Goal: Transaction & Acquisition: Purchase product/service

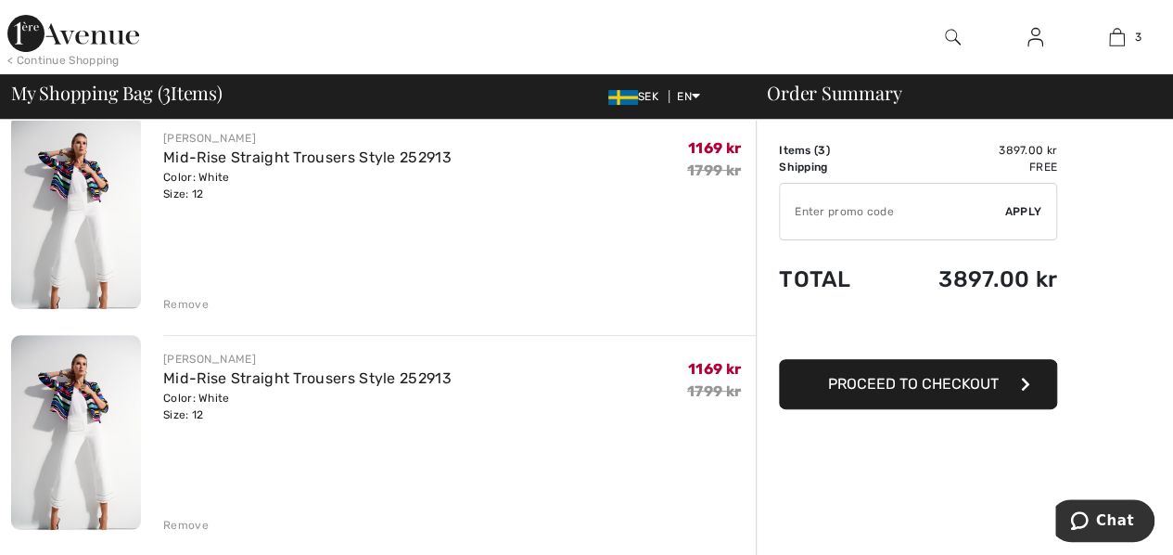
scroll to position [185, 0]
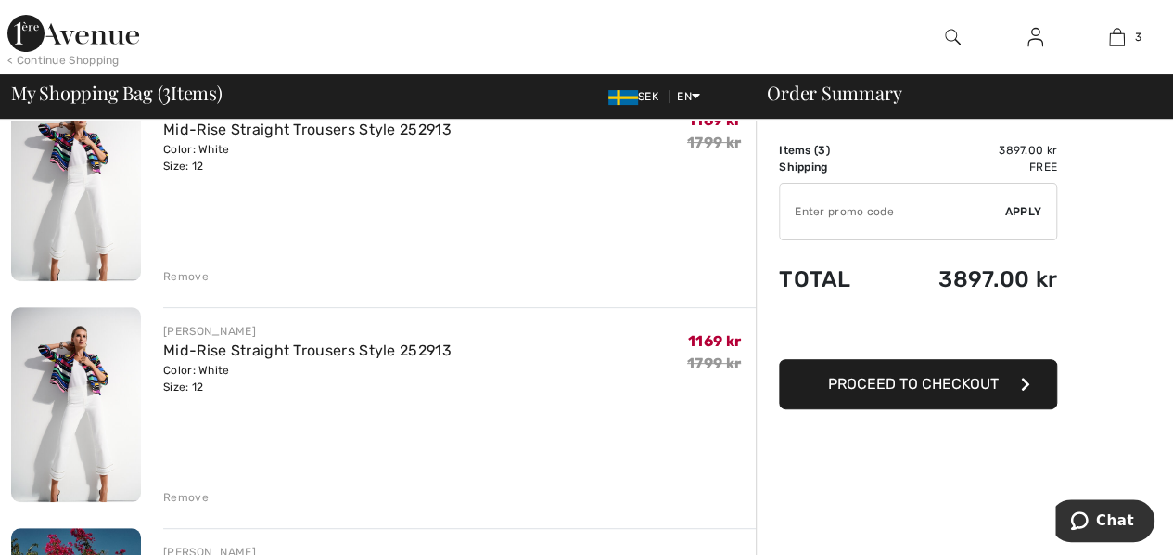
click at [190, 275] on div "Remove" at bounding box center [185, 276] width 45 height 17
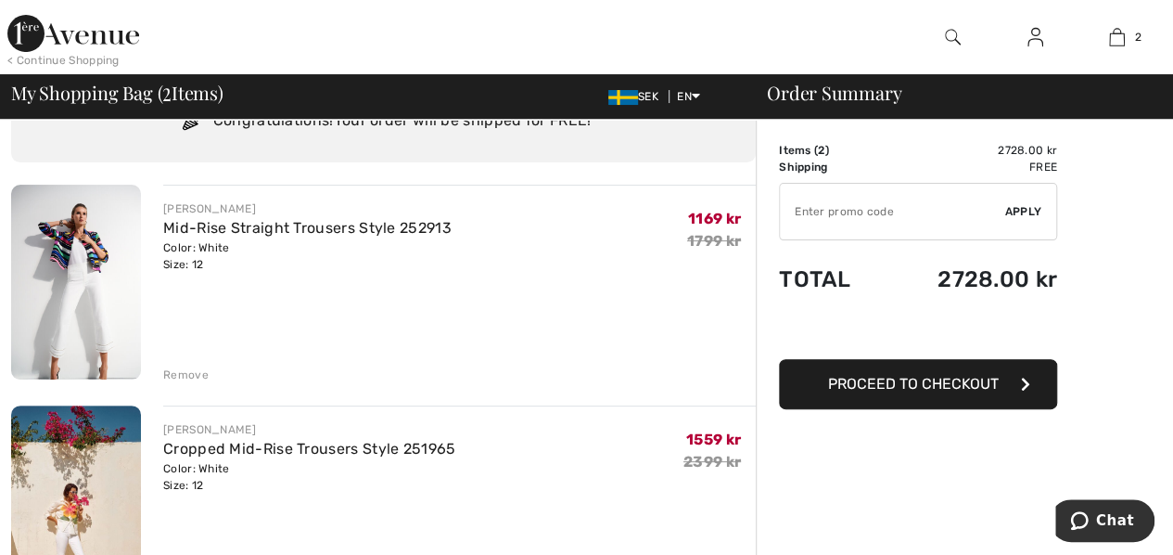
scroll to position [0, 0]
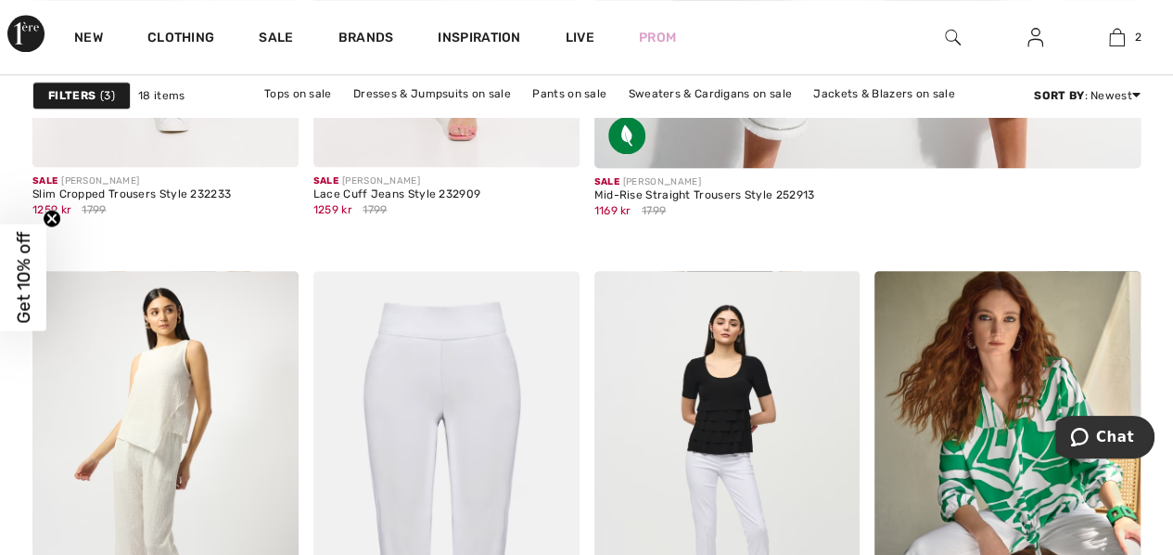
scroll to position [1020, 0]
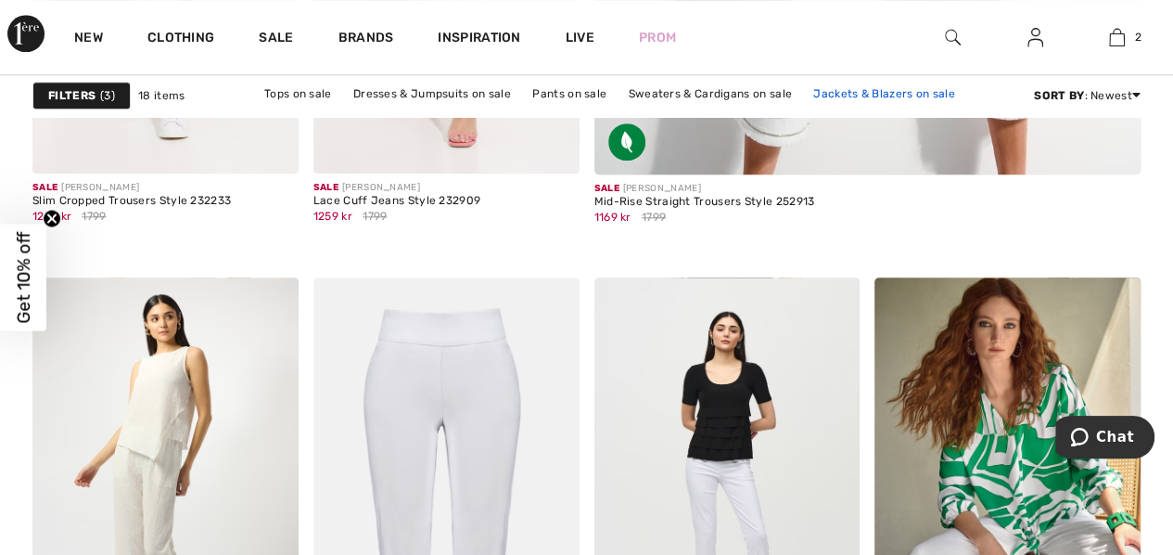
click at [899, 94] on link "Jackets & Blazers on sale" at bounding box center [884, 94] width 160 height 24
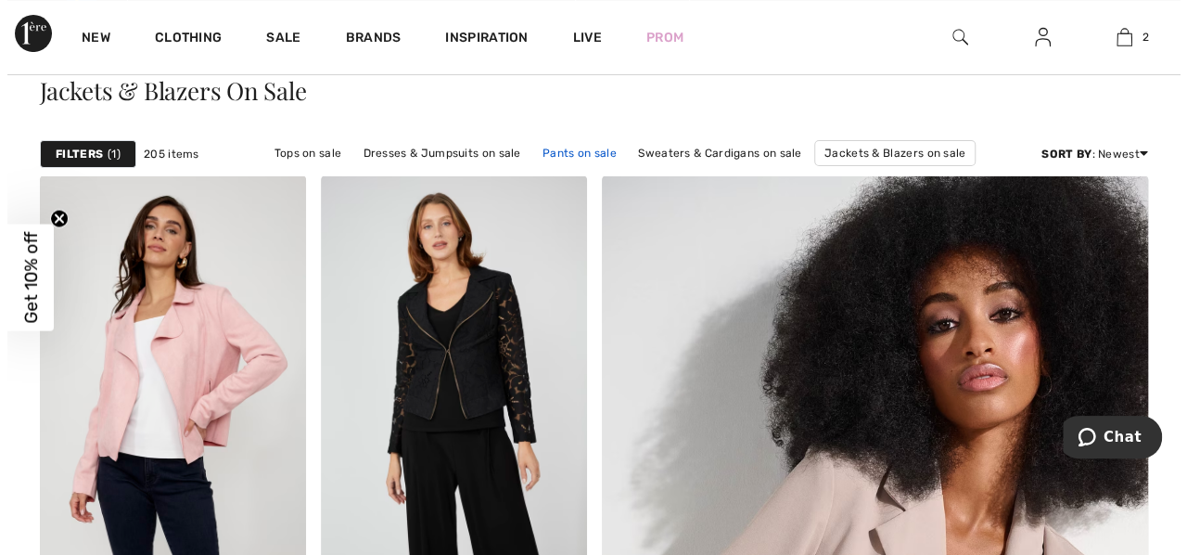
scroll to position [93, 0]
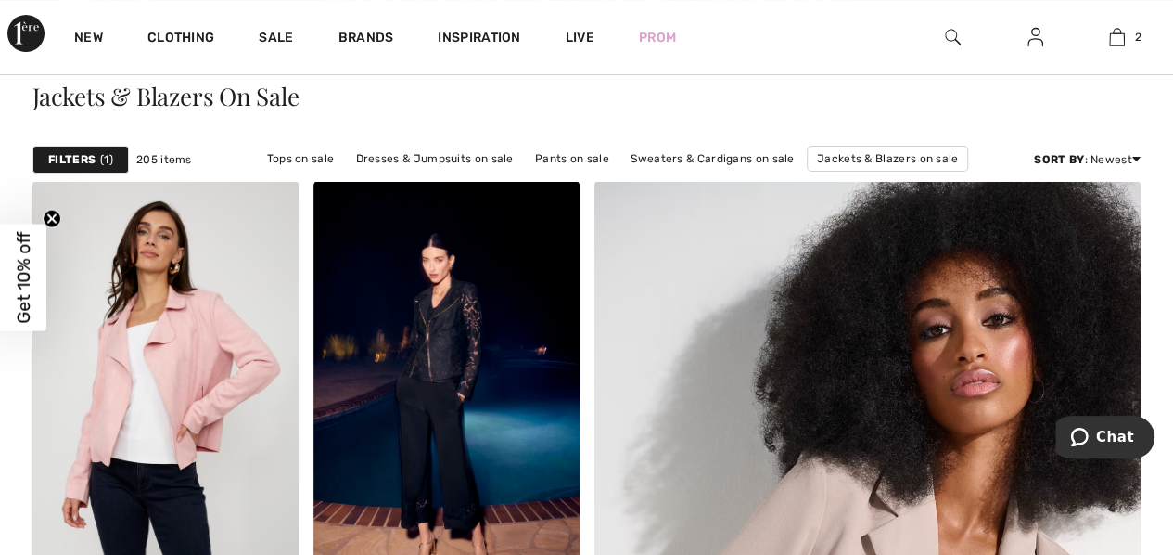
click at [93, 155] on strong "Filters" at bounding box center [71, 159] width 47 height 17
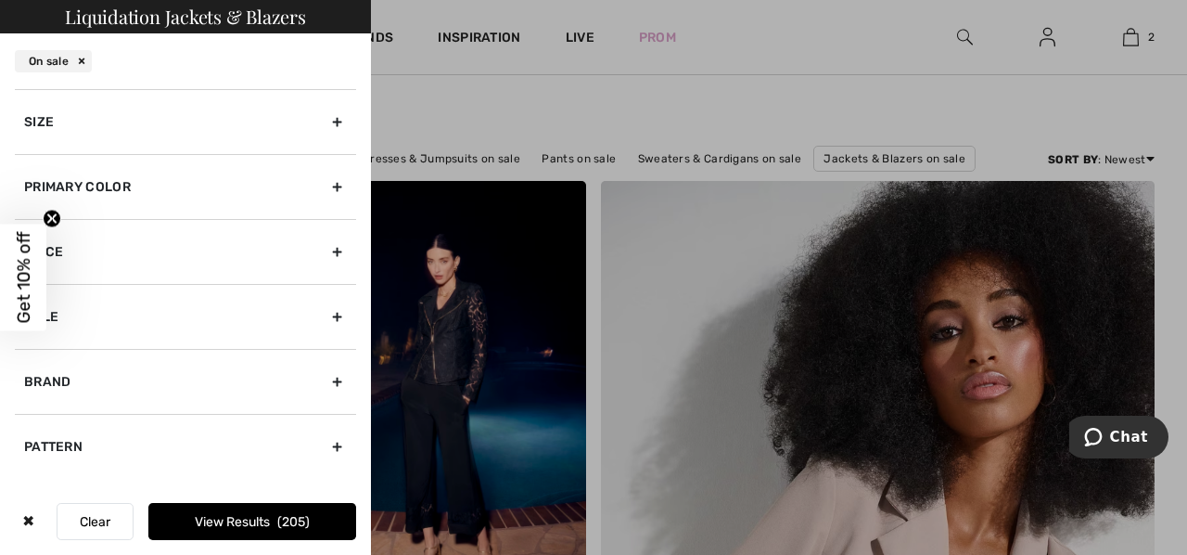
click at [83, 377] on div "Brand" at bounding box center [185, 381] width 341 height 65
click at [32, 437] on input"] "[PERSON_NAME]" at bounding box center [31, 442] width 14 height 14
checkbox input"] "true"
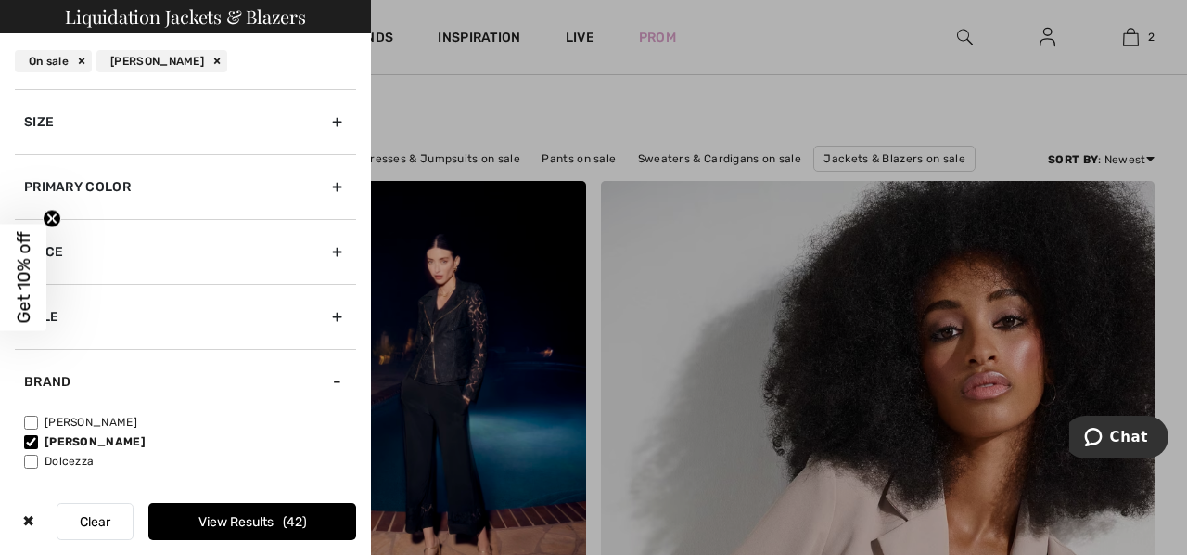
click at [247, 526] on button "View Results 42" at bounding box center [252, 521] width 208 height 37
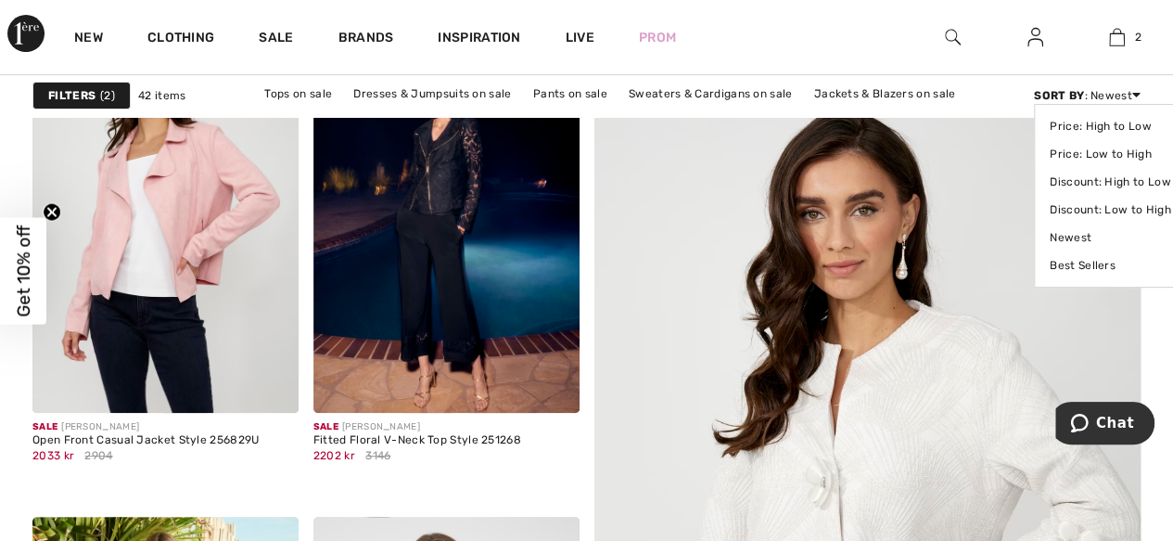
click at [1134, 96] on icon at bounding box center [1136, 94] width 8 height 13
click at [1099, 155] on link "Price: Low to High" at bounding box center [1110, 154] width 121 height 28
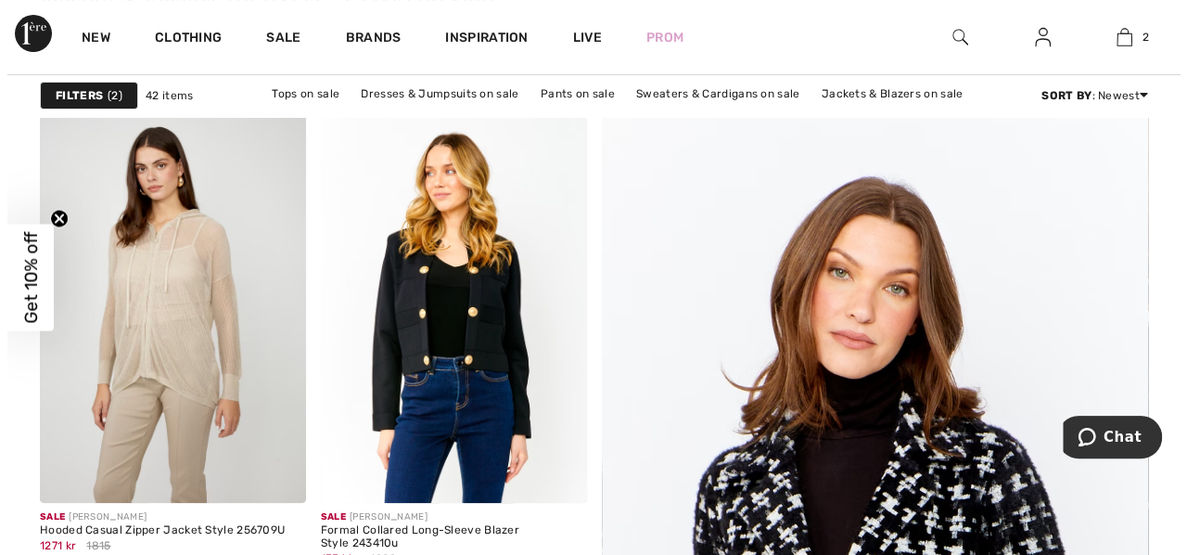
scroll to position [185, 0]
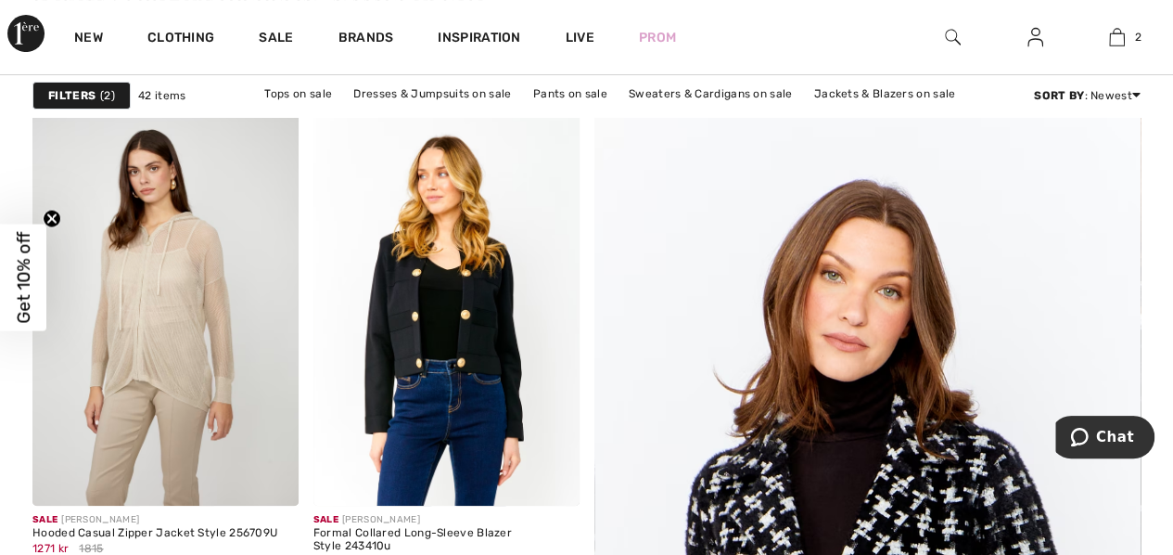
click at [103, 95] on span "2" at bounding box center [107, 95] width 15 height 17
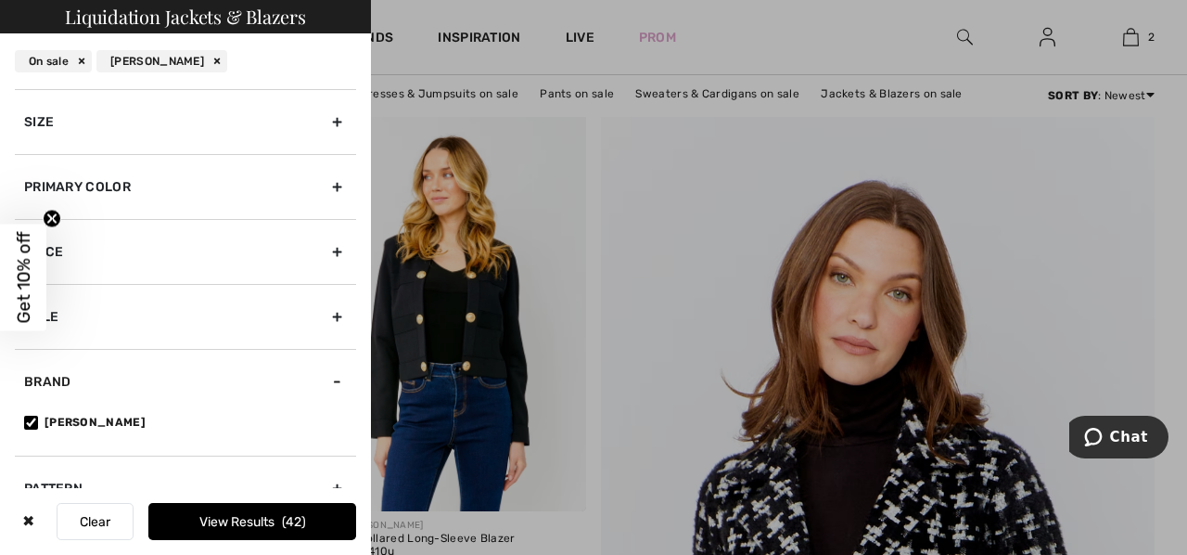
scroll to position [31, 0]
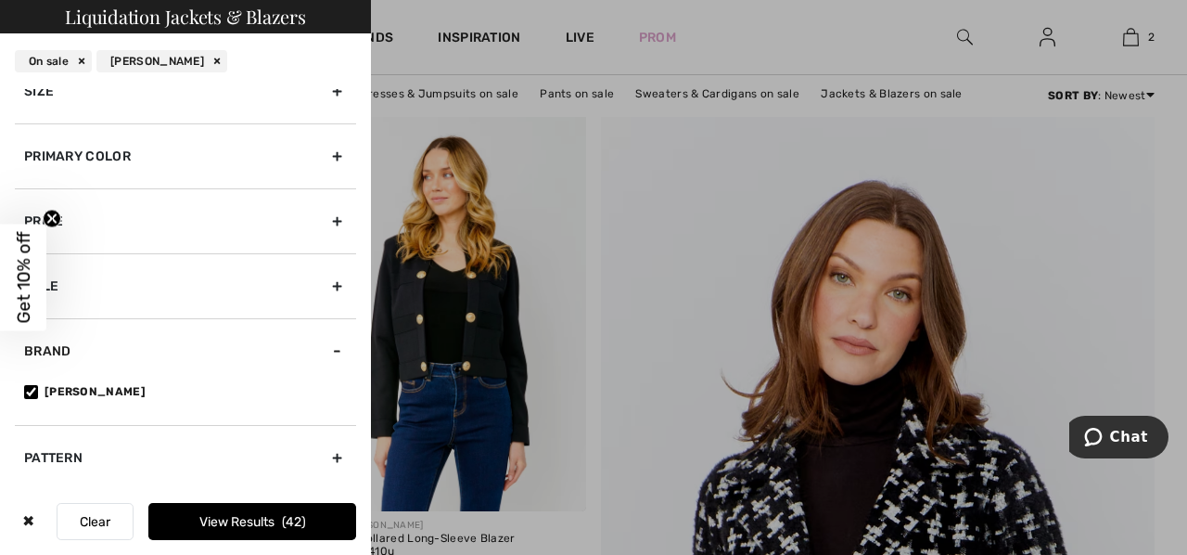
click at [324, 348] on div "Brand" at bounding box center [185, 350] width 341 height 65
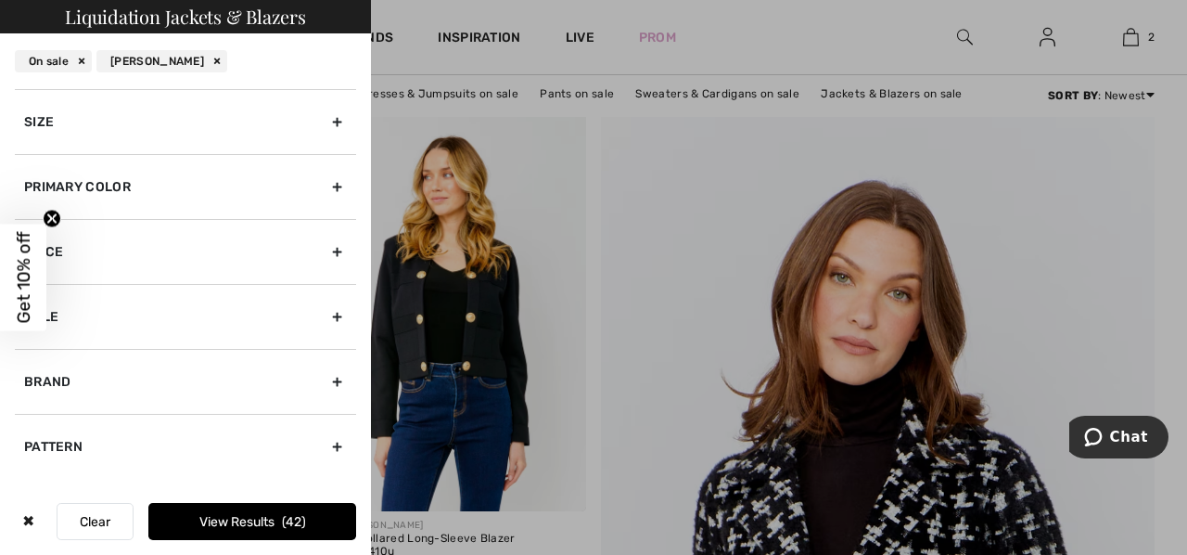
click at [341, 379] on div "Brand" at bounding box center [185, 381] width 341 height 65
click at [30, 418] on input"] "[PERSON_NAME]" at bounding box center [31, 422] width 14 height 14
checkbox input"] "false"
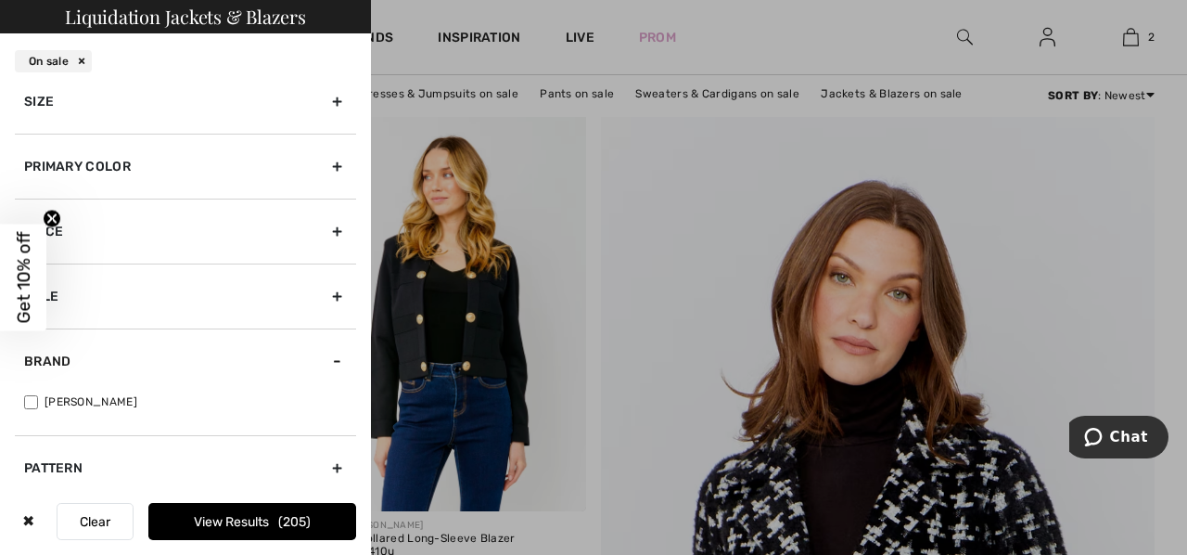
scroll to position [31, 0]
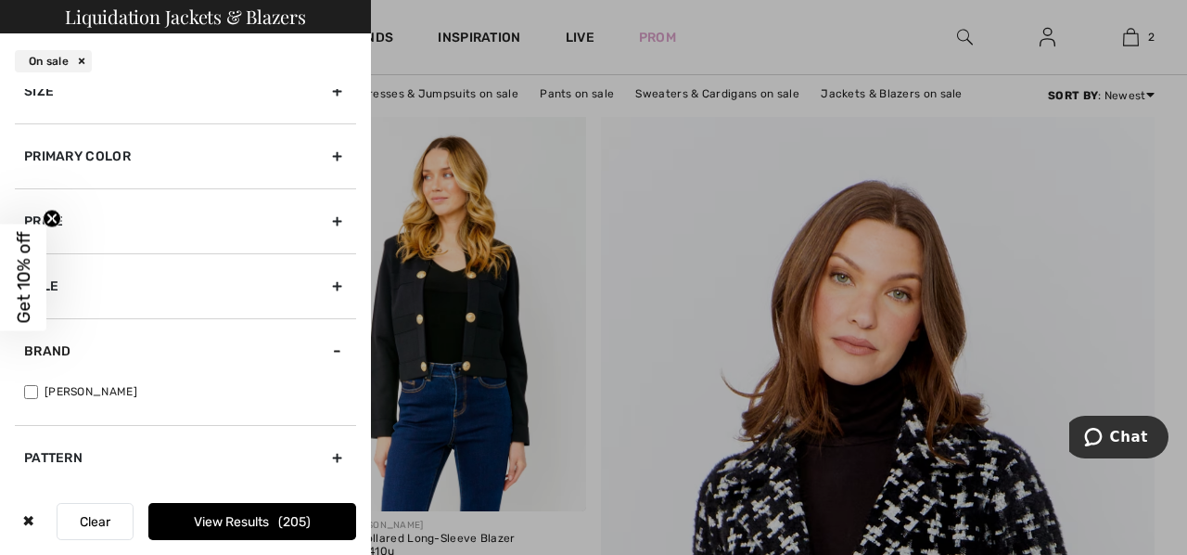
click at [98, 516] on button "Clear" at bounding box center [95, 521] width 77 height 37
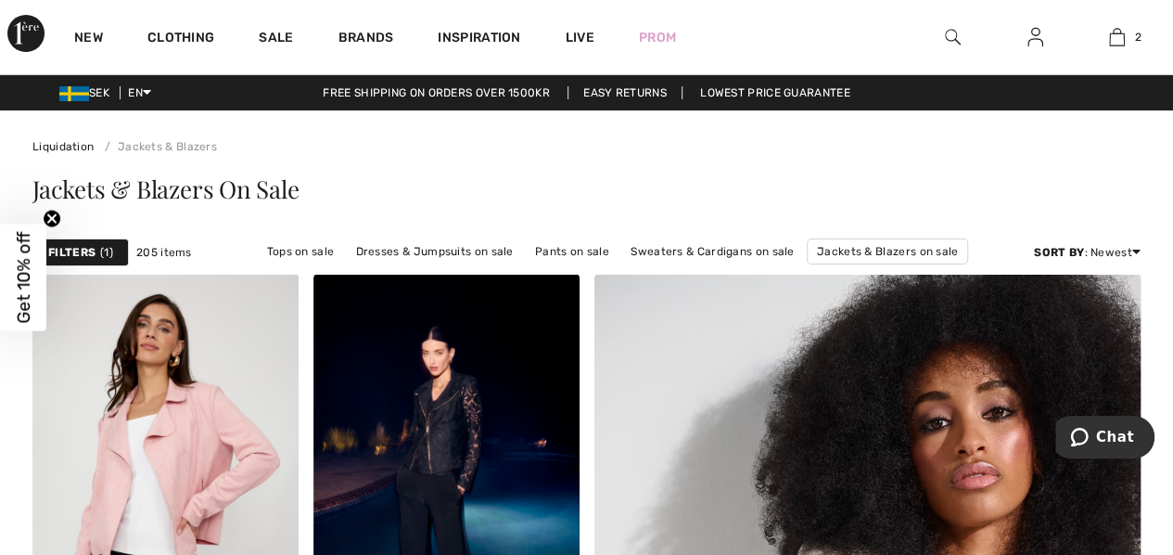
click at [102, 250] on span "1" at bounding box center [106, 252] width 13 height 17
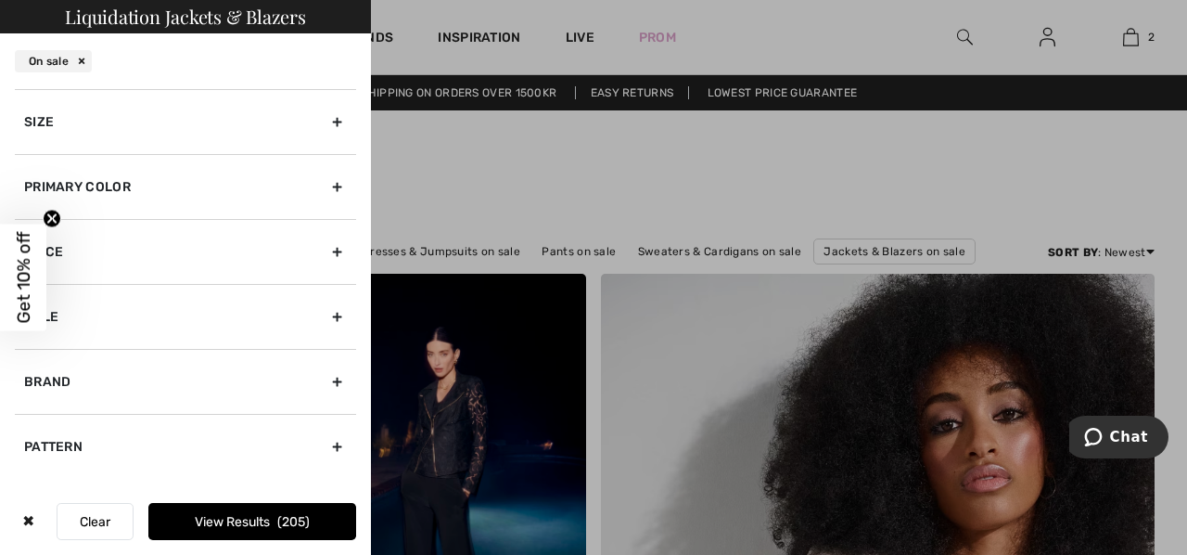
click at [341, 378] on div "Brand" at bounding box center [185, 381] width 341 height 65
click at [31, 456] on input"] "Dolcezza" at bounding box center [31, 461] width 14 height 14
checkbox input"] "true"
click at [246, 521] on button "View Results 4" at bounding box center [252, 521] width 208 height 37
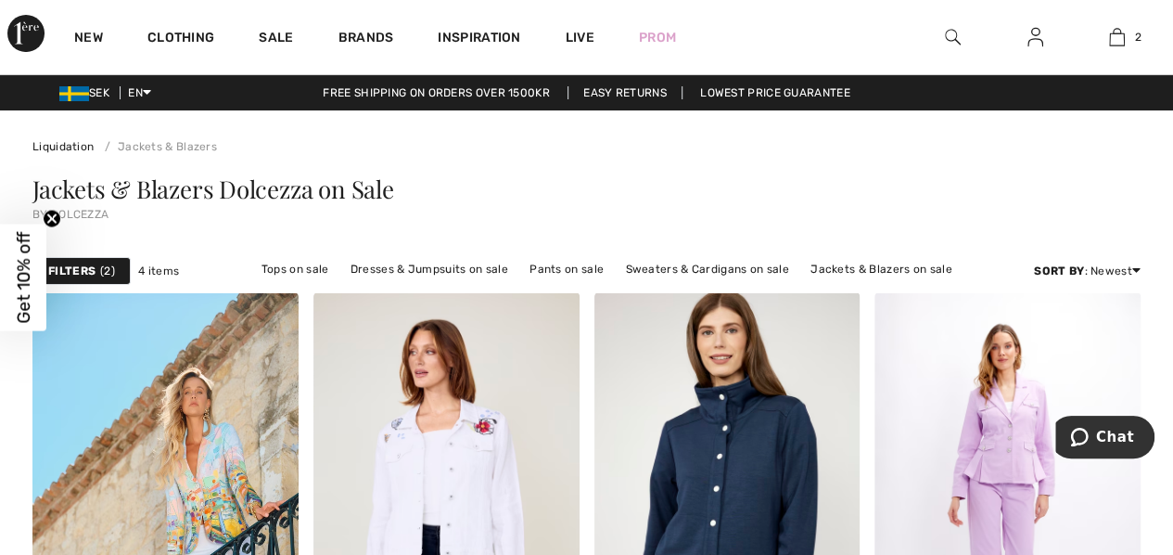
click at [108, 269] on span "2" at bounding box center [107, 270] width 15 height 17
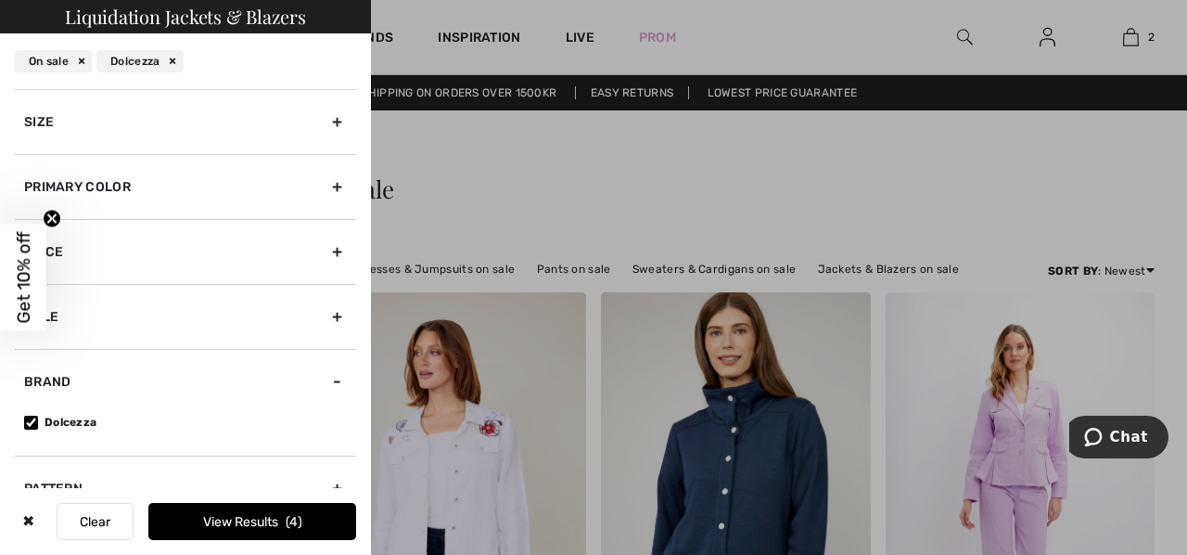
click at [100, 524] on button "Clear" at bounding box center [95, 521] width 77 height 37
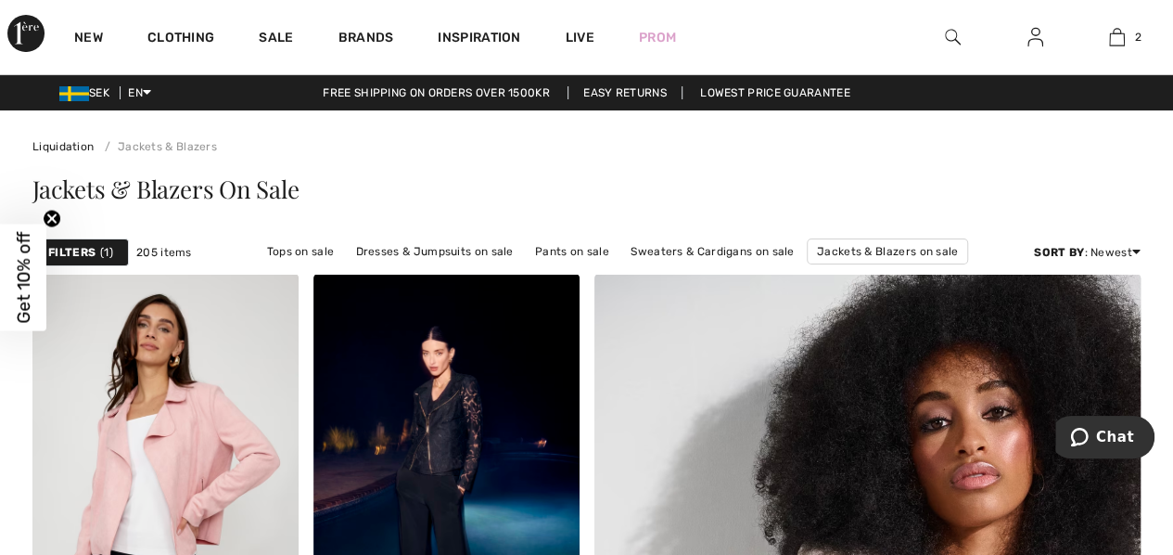
click at [97, 246] on div "Filters 1" at bounding box center [80, 252] width 96 height 28
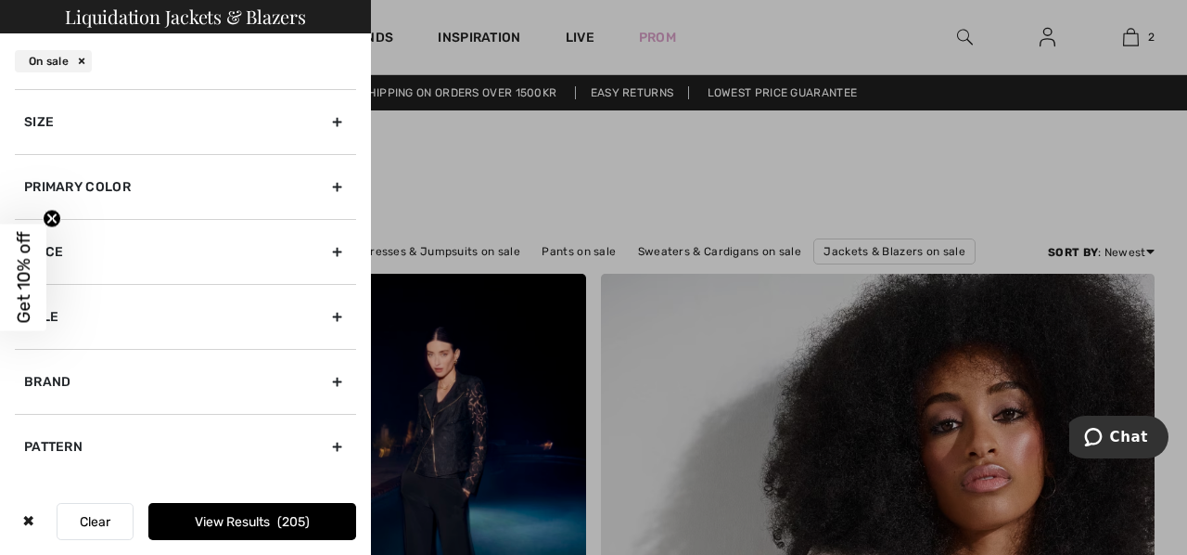
click at [91, 519] on button "Clear" at bounding box center [95, 521] width 77 height 37
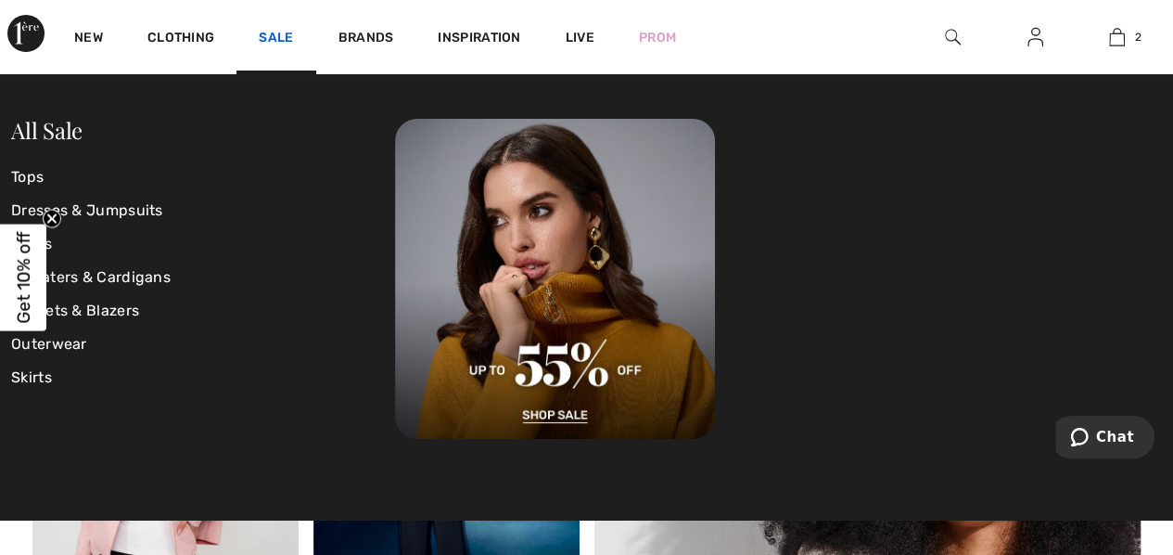
click at [277, 34] on link "Sale" at bounding box center [276, 39] width 34 height 19
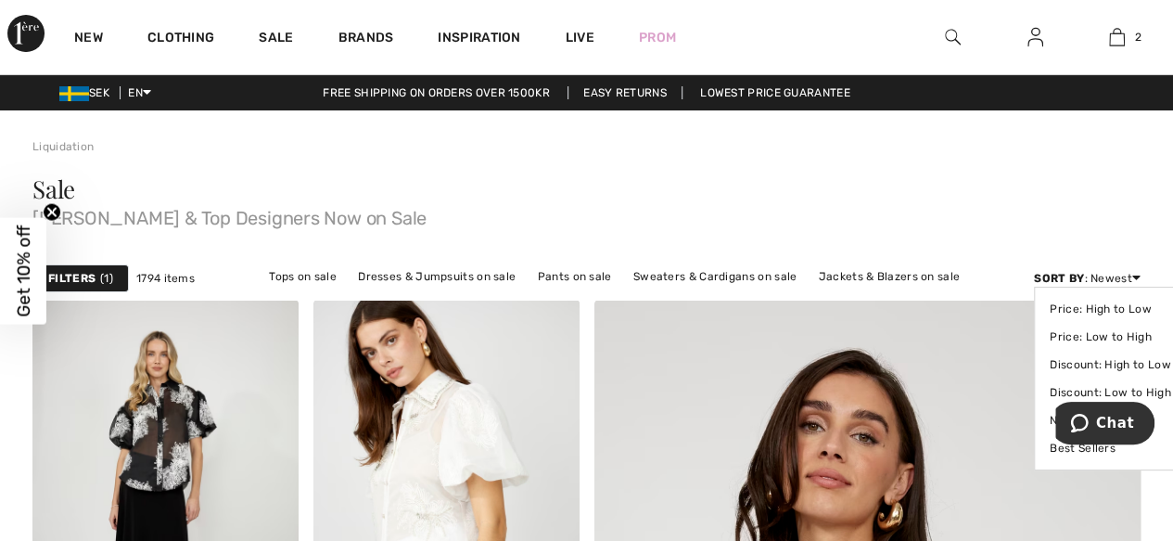
click at [1134, 277] on icon at bounding box center [1136, 277] width 8 height 13
click at [1114, 335] on link "Price: Low to High" at bounding box center [1110, 337] width 121 height 28
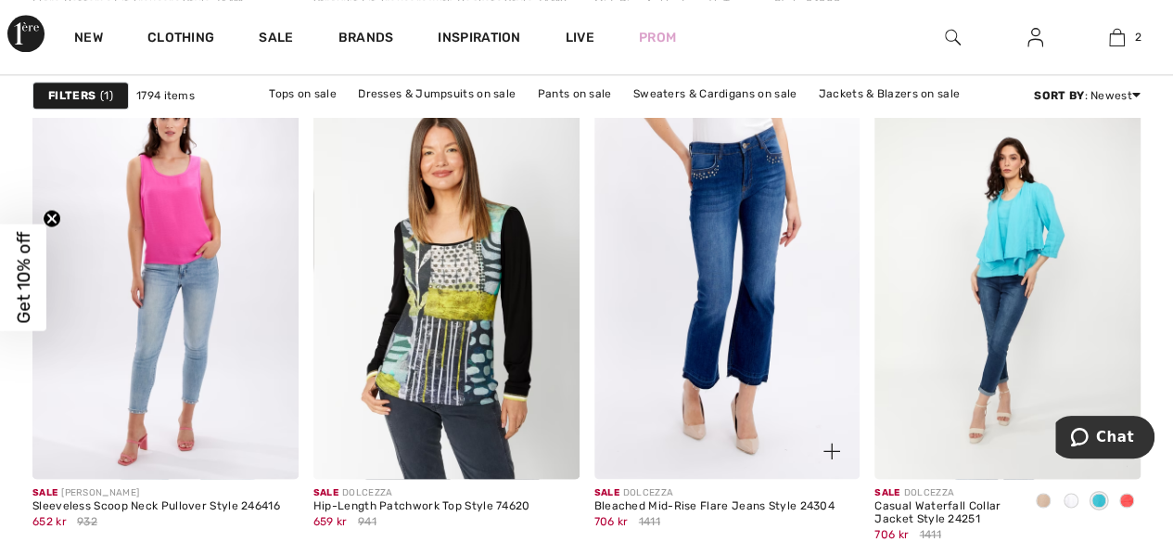
scroll to position [1206, 0]
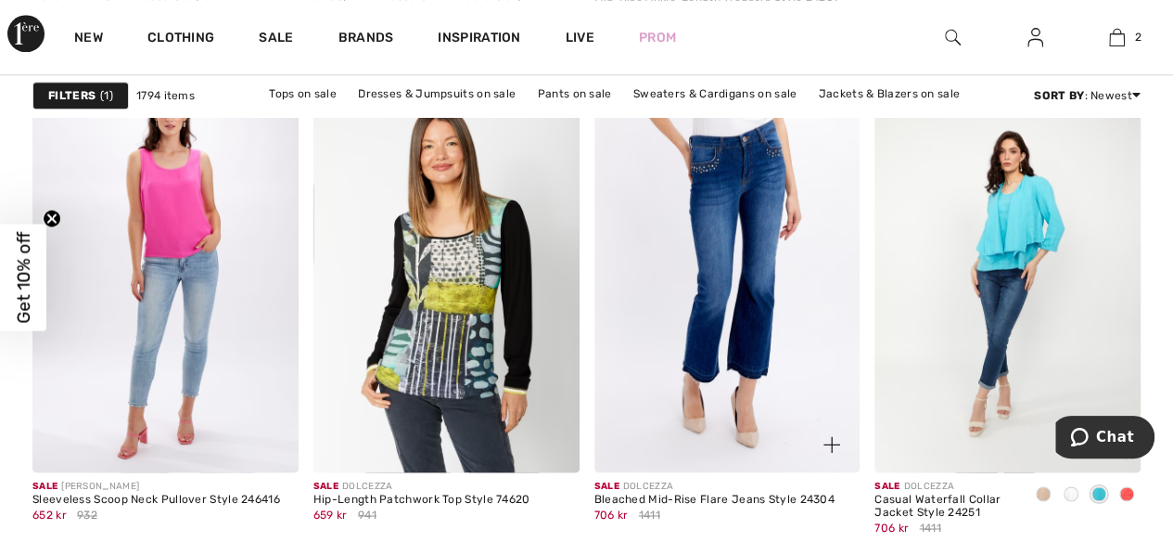
click at [704, 320] on img at bounding box center [727, 272] width 266 height 399
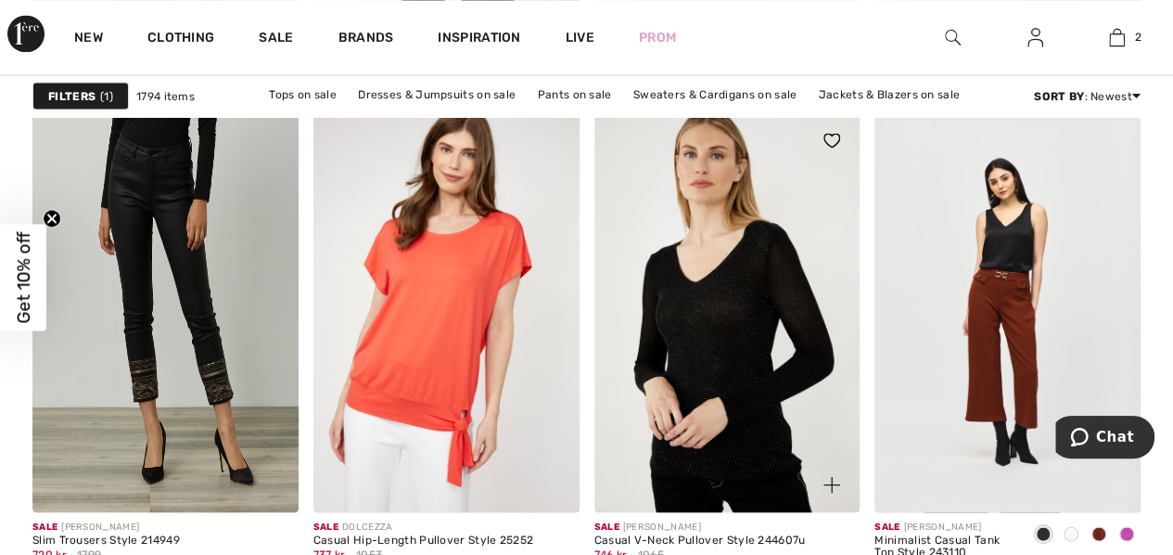
scroll to position [1762, 0]
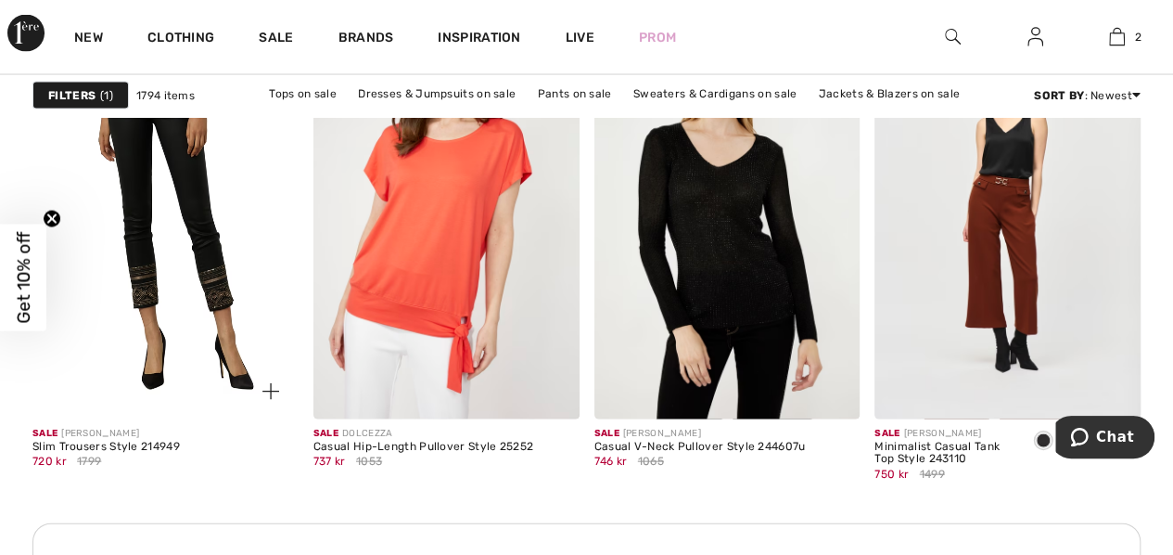
click at [202, 257] on img at bounding box center [165, 218] width 266 height 399
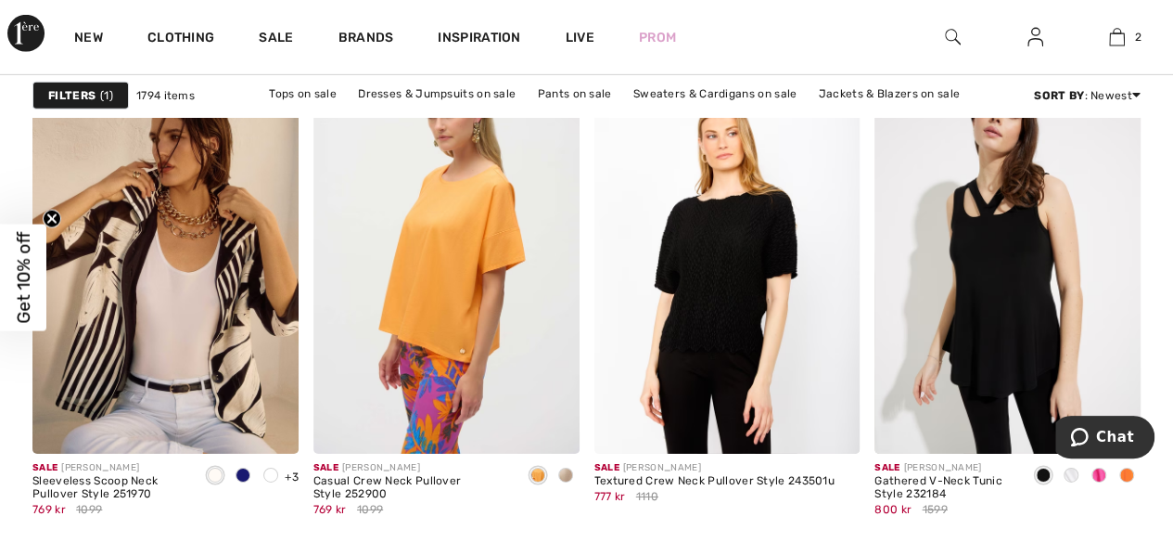
scroll to position [2968, 0]
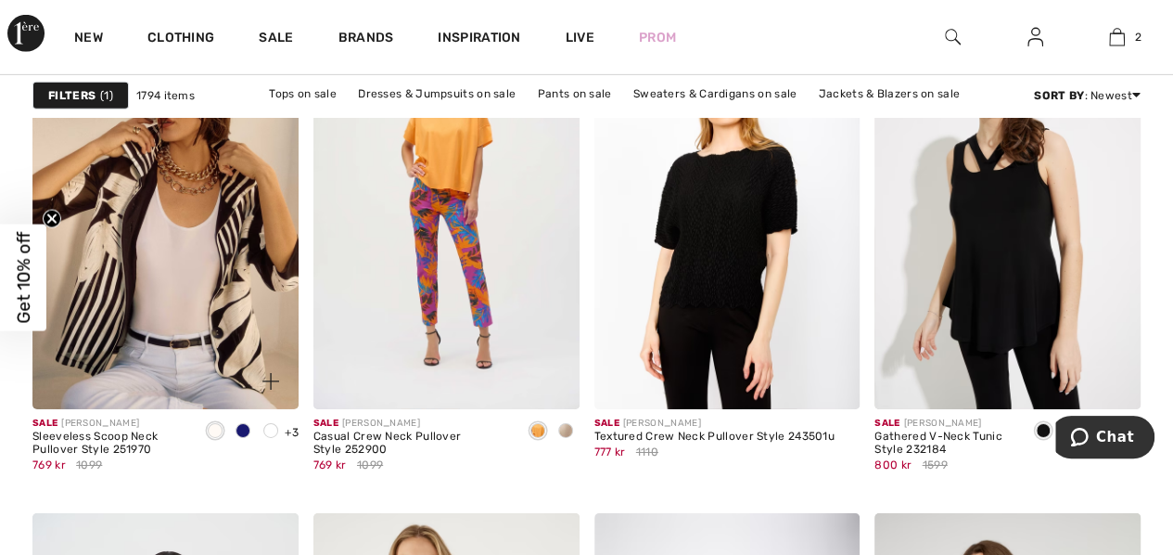
click at [156, 284] on img at bounding box center [165, 209] width 266 height 399
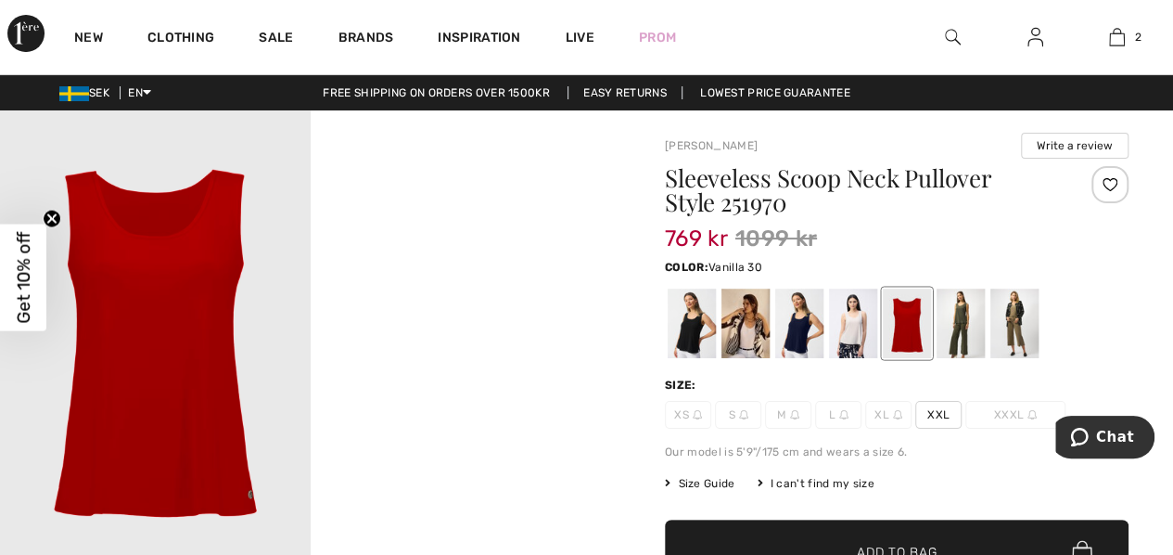
click at [749, 324] on div at bounding box center [746, 323] width 48 height 70
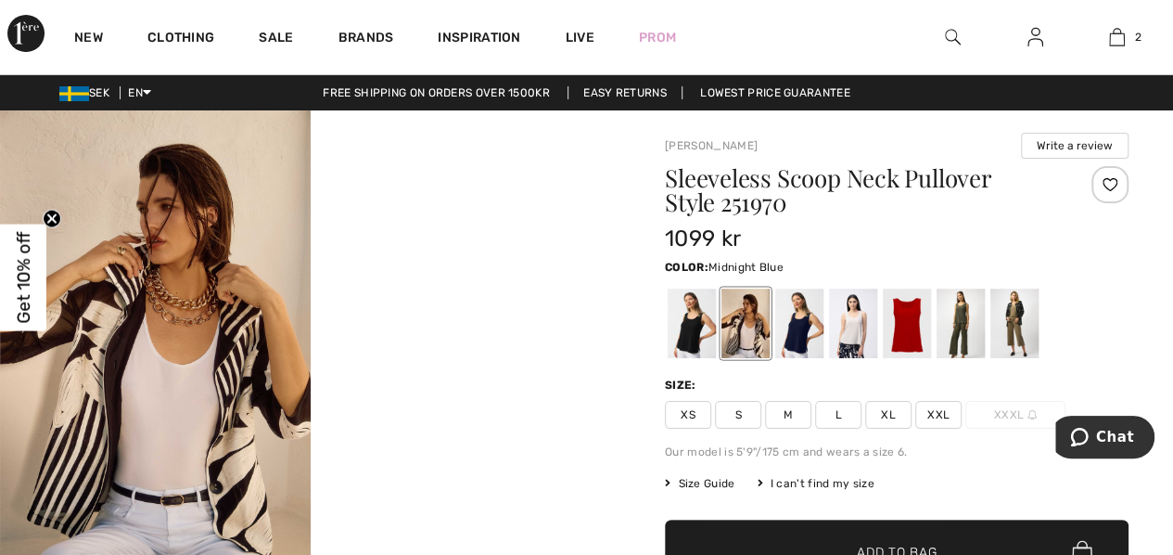
click at [795, 318] on div at bounding box center [799, 323] width 48 height 70
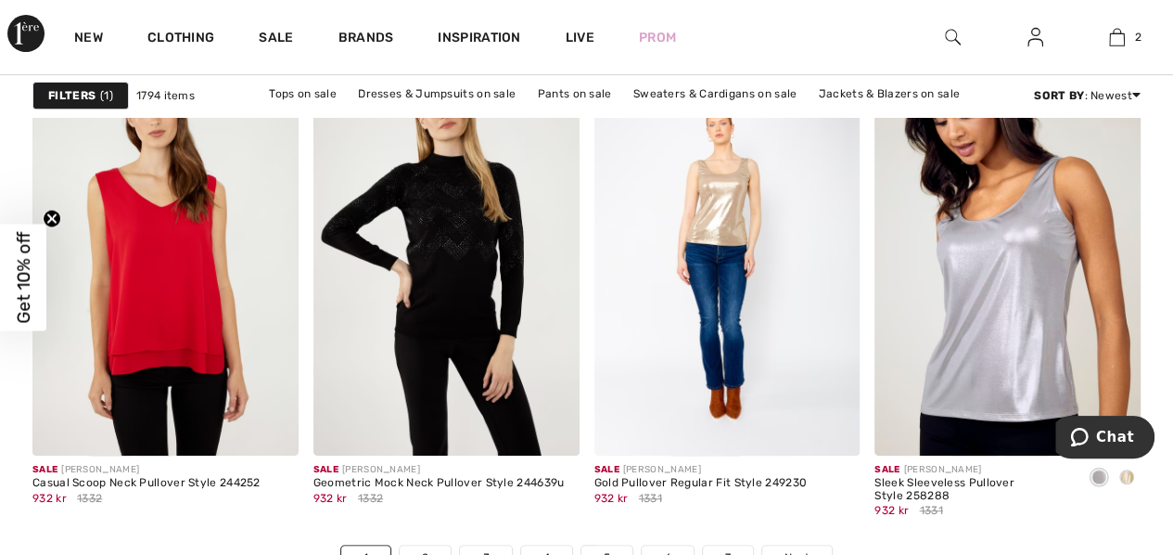
scroll to position [7419, 0]
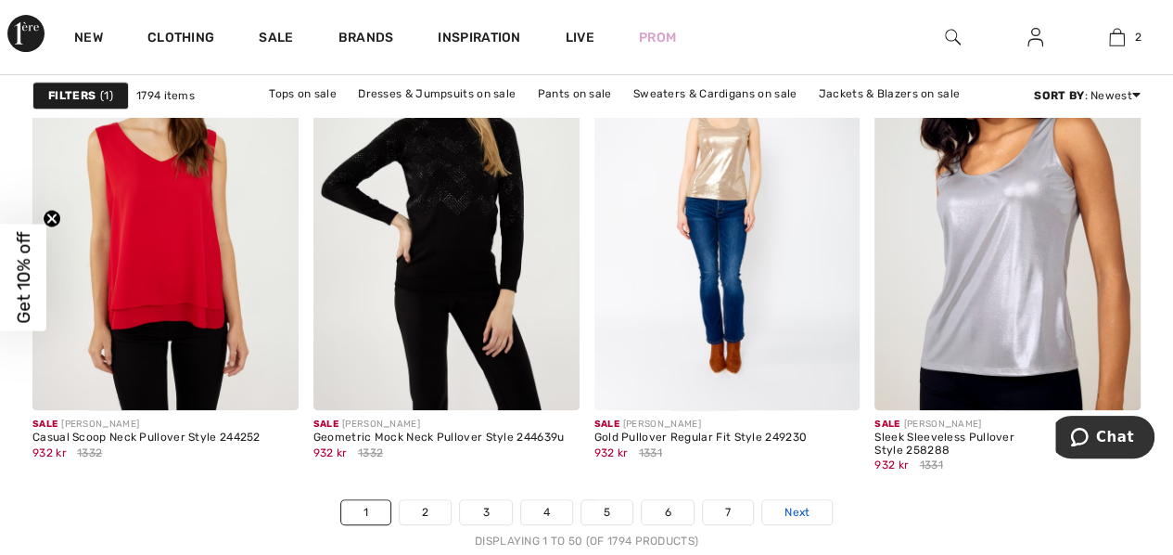
click at [795, 508] on span "Next" at bounding box center [797, 512] width 25 height 17
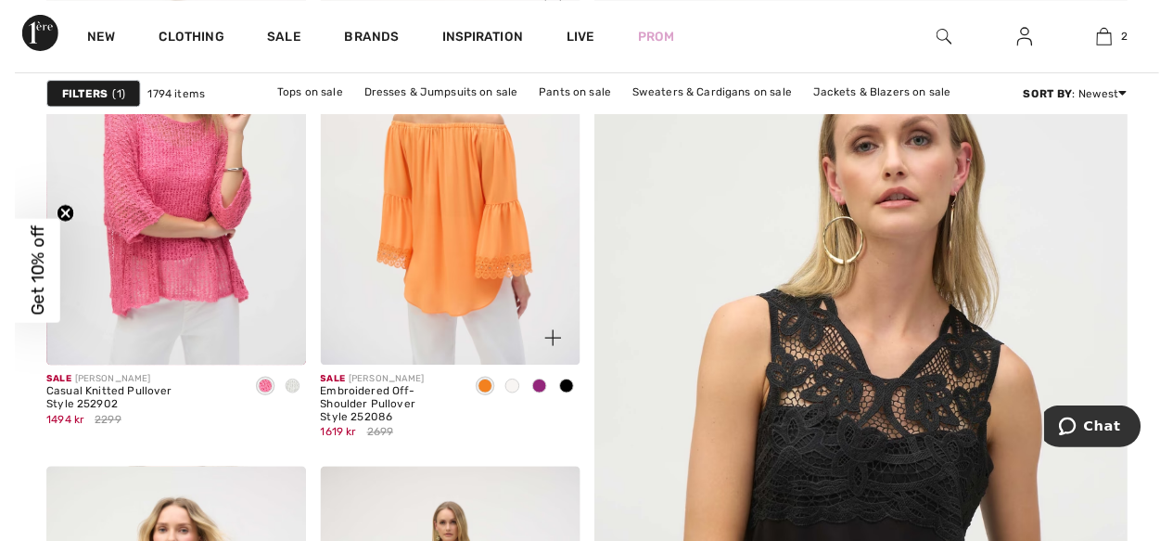
scroll to position [371, 0]
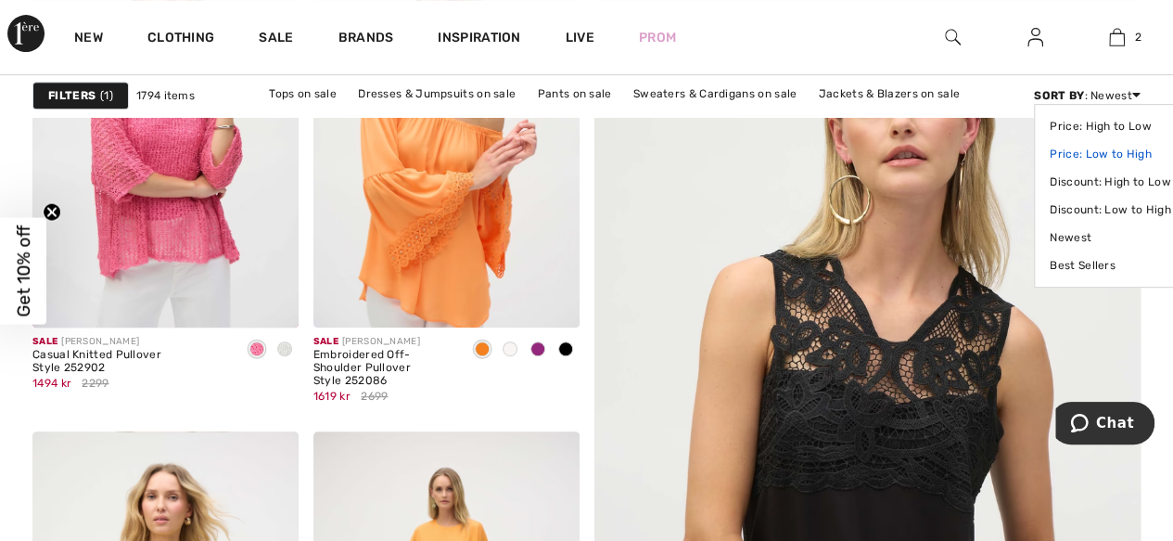
click at [1111, 152] on link "Price: Low to High" at bounding box center [1110, 154] width 121 height 28
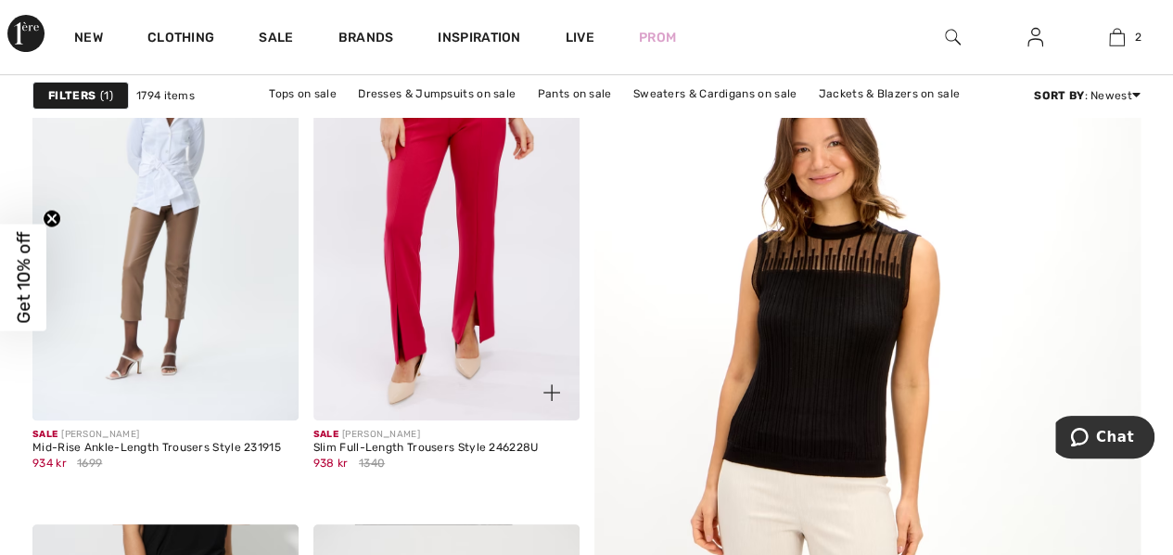
scroll to position [278, 0]
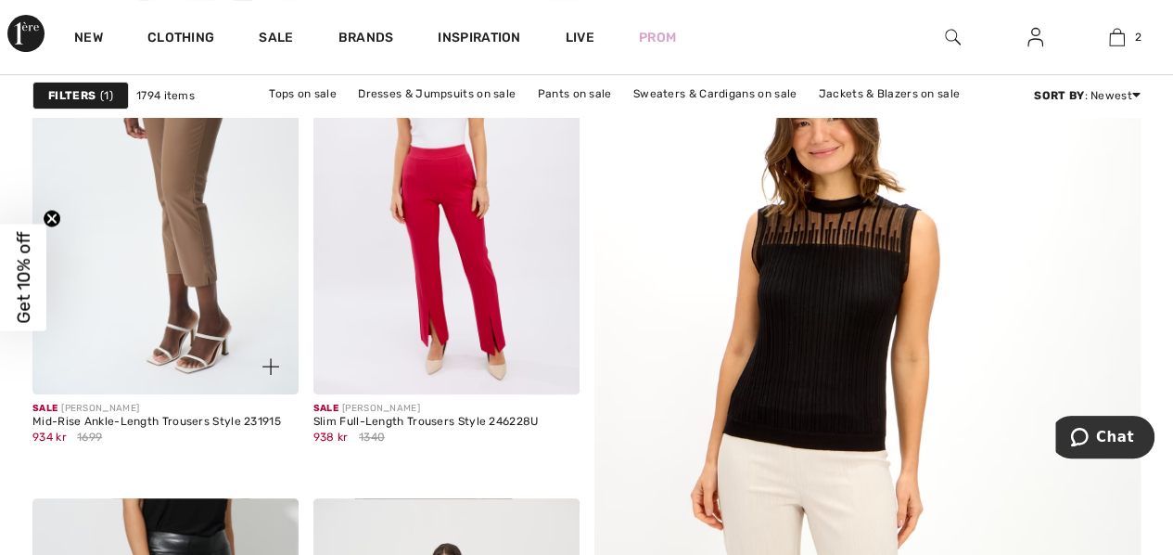
click at [184, 251] on img at bounding box center [165, 194] width 266 height 399
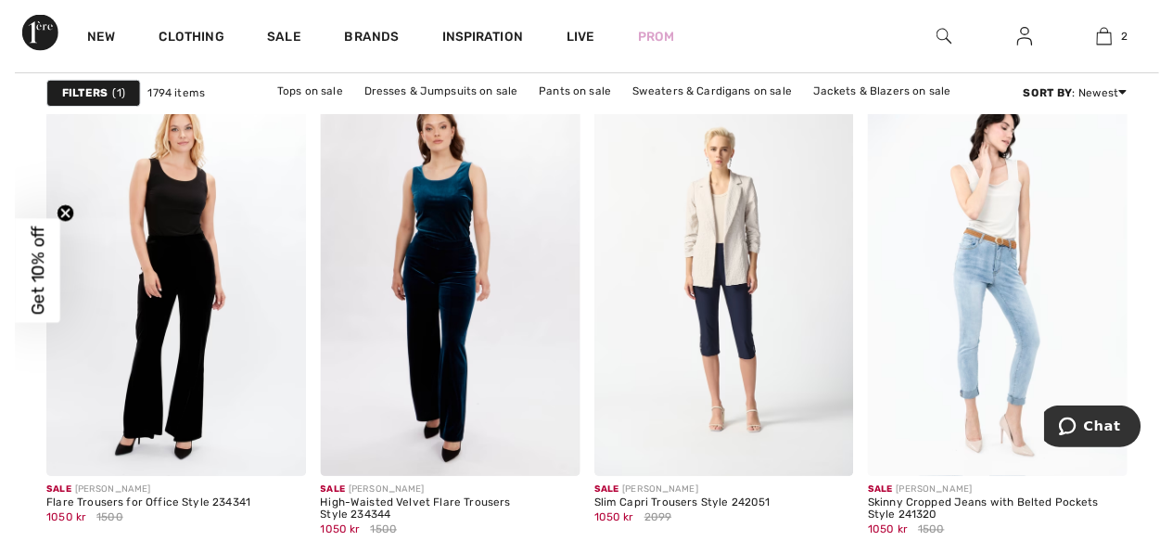
scroll to position [6863, 0]
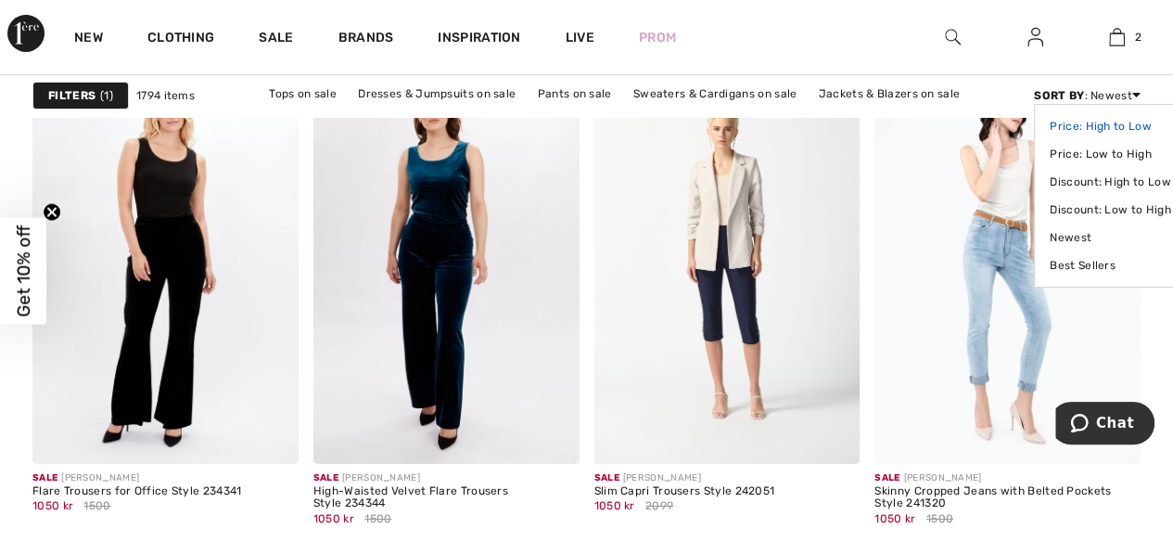
click at [1104, 124] on link "Price: High to Low" at bounding box center [1110, 126] width 121 height 28
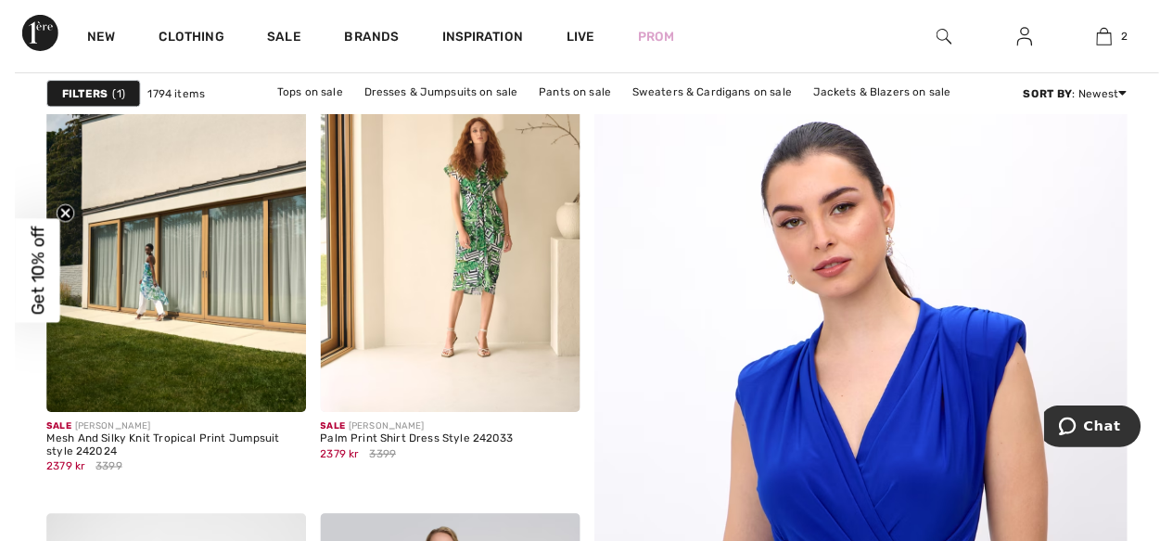
scroll to position [278, 0]
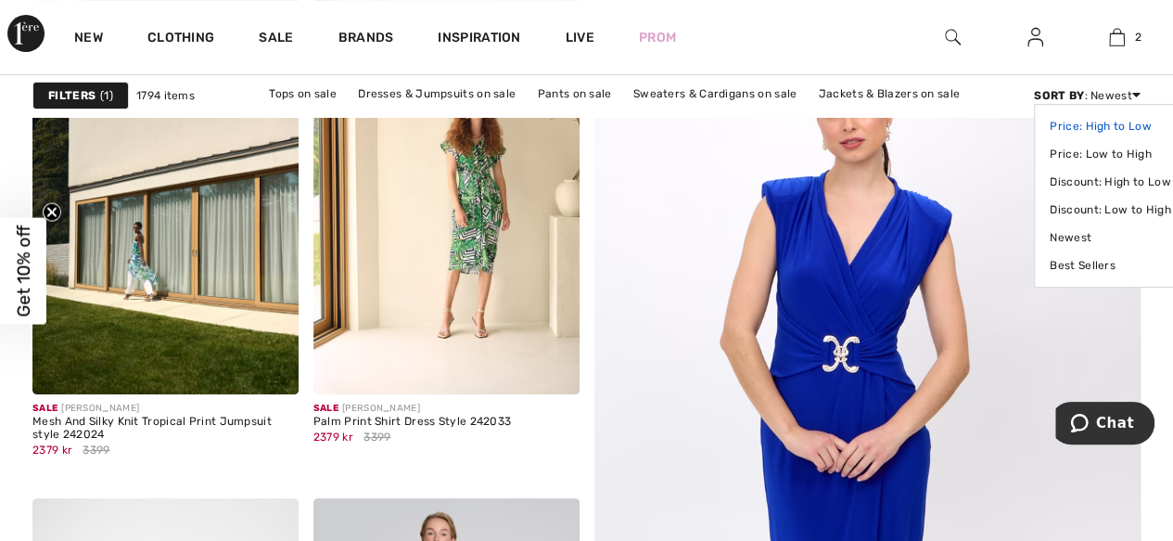
click at [1128, 124] on link "Price: High to Low" at bounding box center [1110, 126] width 121 height 28
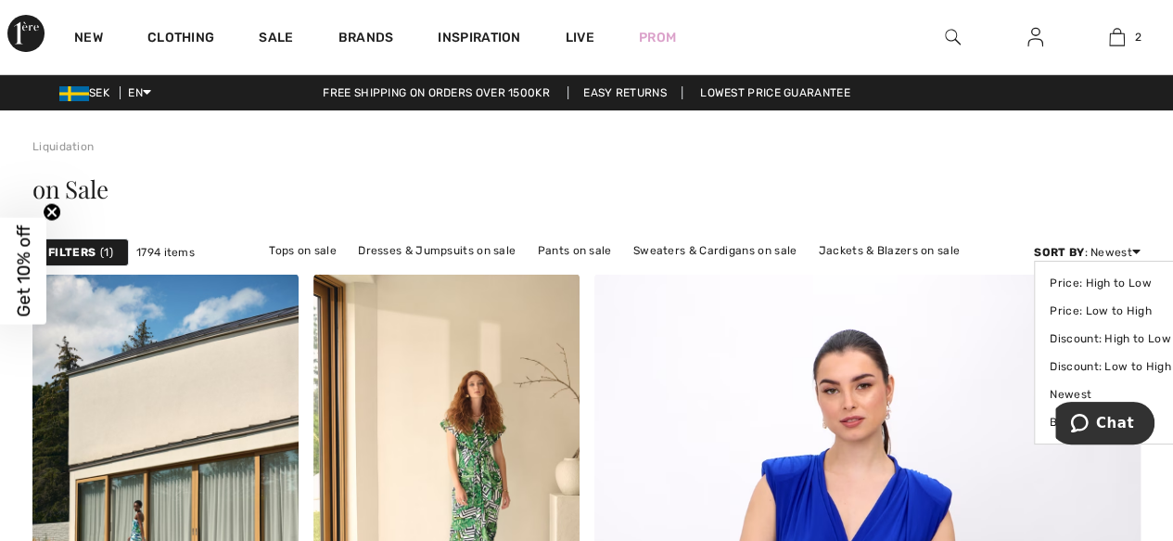
click at [1095, 246] on div "Sort By : Newest Price: High to Low Price: Low to High Discount: High to Low Di…" at bounding box center [1087, 252] width 107 height 17
click at [1068, 249] on strong "Sort By" at bounding box center [1059, 252] width 50 height 13
click at [1060, 279] on link "Price: High to Low" at bounding box center [1110, 283] width 121 height 28
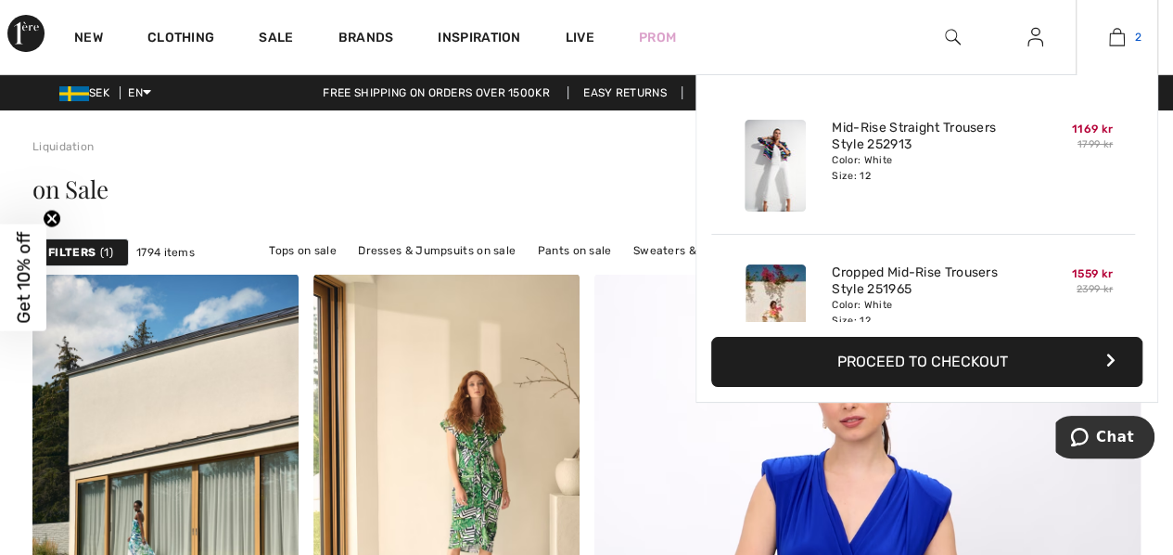
click at [1121, 35] on img at bounding box center [1117, 37] width 16 height 22
